Goal: Find specific page/section: Find specific page/section

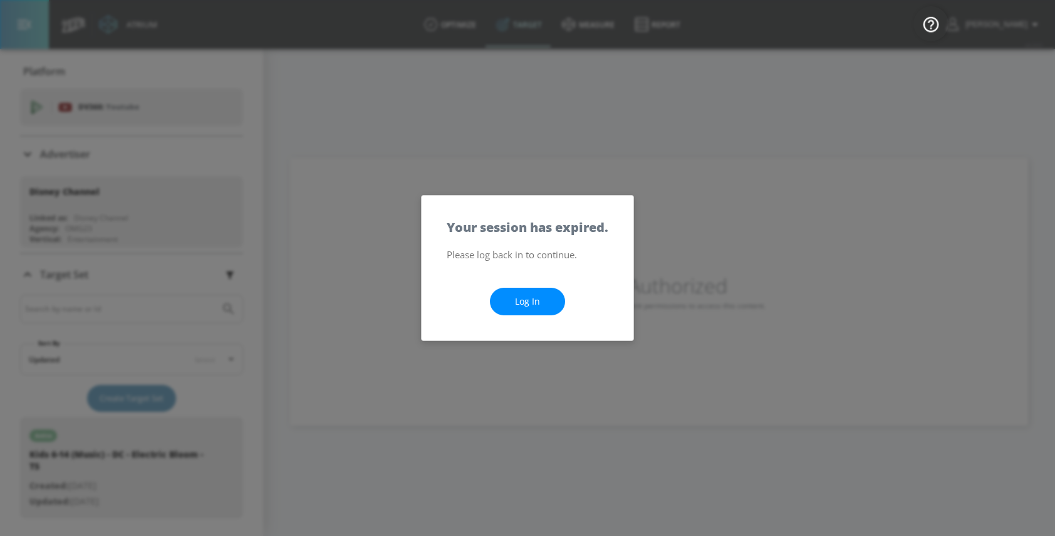
click at [542, 300] on link "Log In" at bounding box center [527, 301] width 75 height 28
